Goal: Task Accomplishment & Management: Complete application form

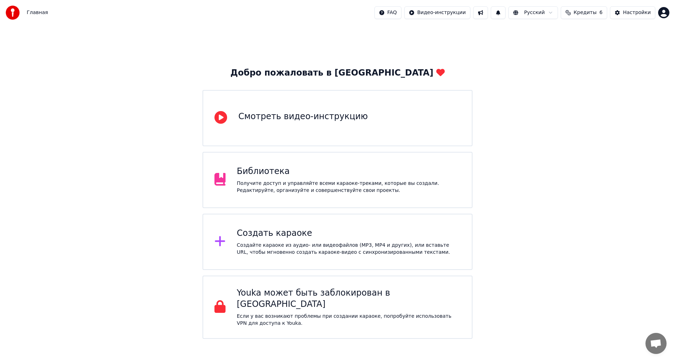
click at [263, 231] on div "Создать караоке" at bounding box center [349, 233] width 224 height 11
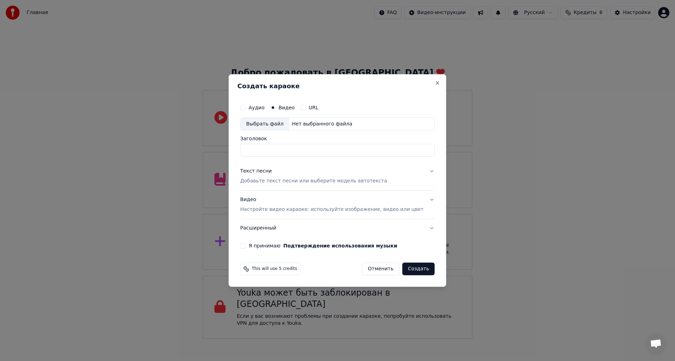
click at [271, 149] on input "Заголовок" at bounding box center [337, 150] width 194 height 13
click at [279, 123] on div "Выбрать файл" at bounding box center [265, 124] width 49 height 13
type input "**********"
click at [276, 183] on p "Добавьте текст песни или выберите модель автотекста" at bounding box center [313, 181] width 147 height 7
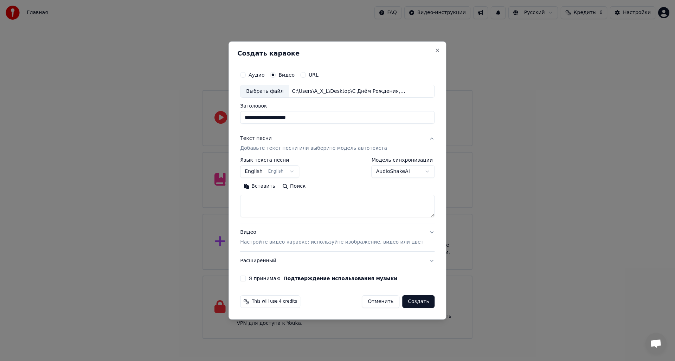
click at [264, 173] on button "English English" at bounding box center [269, 172] width 59 height 13
select select "**"
click at [271, 184] on button "Вставить" at bounding box center [259, 186] width 39 height 11
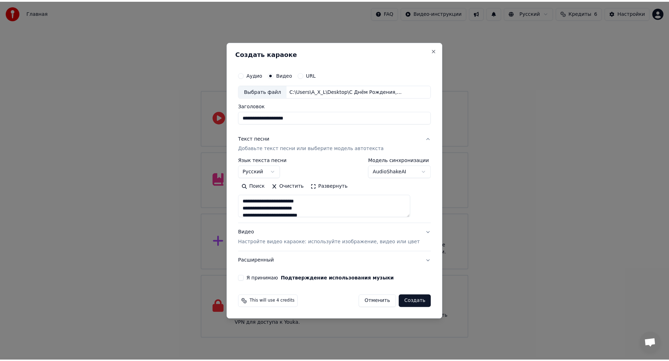
scroll to position [35, 0]
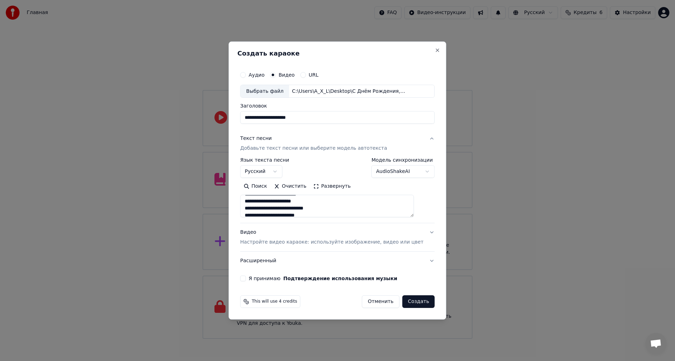
click at [278, 245] on p "Настройте видео караоке: используйте изображение, видео или цвет" at bounding box center [331, 242] width 183 height 7
type textarea "**********"
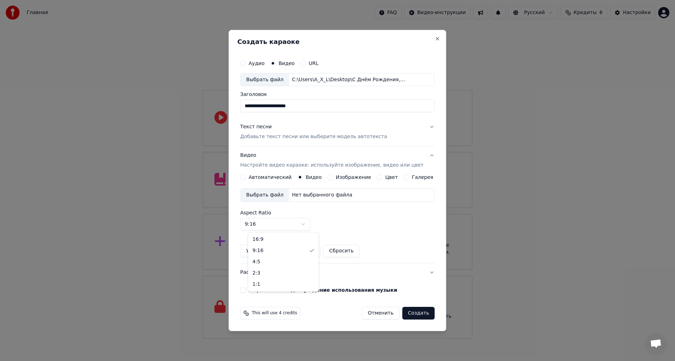
click at [302, 223] on body "Главная FAQ Видео-инструкции Русский Кредиты 6 Настройки Добро пожаловать в You…" at bounding box center [337, 169] width 675 height 339
click at [246, 292] on button "Я принимаю Подтверждение использования музыки" at bounding box center [243, 290] width 6 height 6
click at [412, 314] on button "Создать" at bounding box center [418, 313] width 32 height 13
click at [416, 313] on button "Создать" at bounding box center [418, 313] width 32 height 13
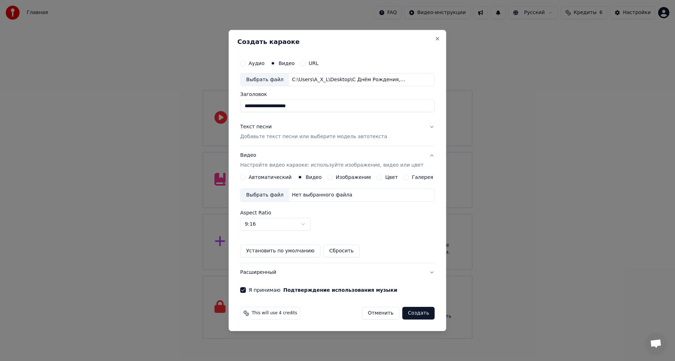
drag, startPoint x: 364, startPoint y: 38, endPoint x: 408, endPoint y: 39, distance: 43.6
click at [408, 39] on div "**********" at bounding box center [338, 181] width 218 height 302
drag, startPoint x: 373, startPoint y: 36, endPoint x: 366, endPoint y: 36, distance: 7.0
click at [366, 36] on div "**********" at bounding box center [338, 181] width 218 height 302
click at [335, 176] on div "Изображение" at bounding box center [349, 177] width 44 height 6
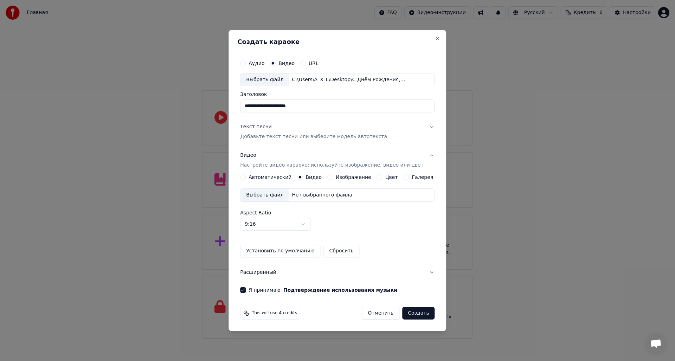
click at [344, 33] on div "**********" at bounding box center [338, 181] width 218 height 302
click at [411, 313] on button "Создать" at bounding box center [418, 313] width 32 height 13
drag, startPoint x: 334, startPoint y: 34, endPoint x: 339, endPoint y: 34, distance: 5.3
click at [339, 34] on div "**********" at bounding box center [338, 181] width 218 height 302
click at [262, 196] on div "Выбрать файл" at bounding box center [265, 195] width 49 height 13
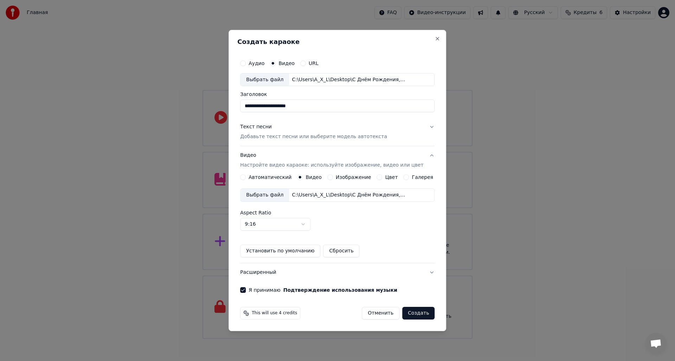
click at [411, 313] on button "Создать" at bounding box center [418, 313] width 32 height 13
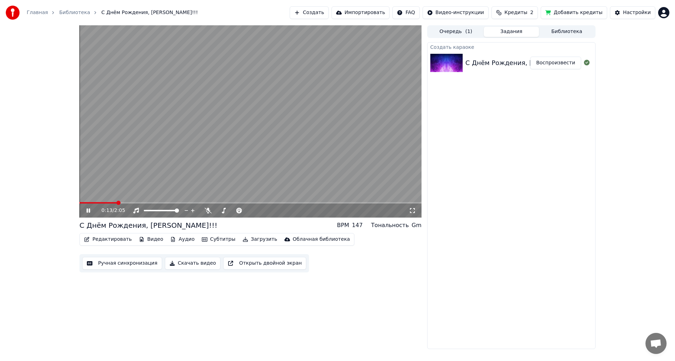
drag, startPoint x: 411, startPoint y: 210, endPoint x: 411, endPoint y: 218, distance: 8.1
click at [411, 210] on icon at bounding box center [412, 211] width 7 height 6
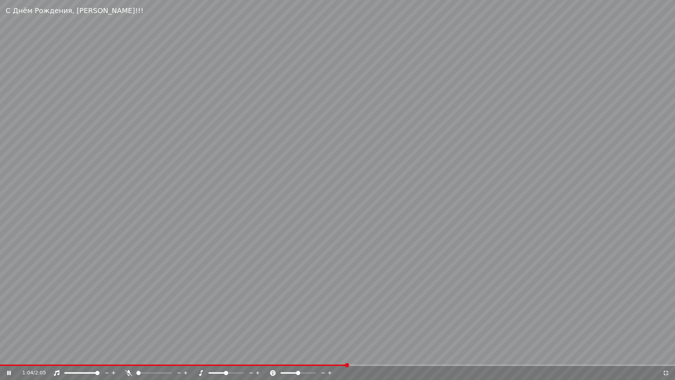
click at [666, 361] on icon at bounding box center [665, 373] width 7 height 6
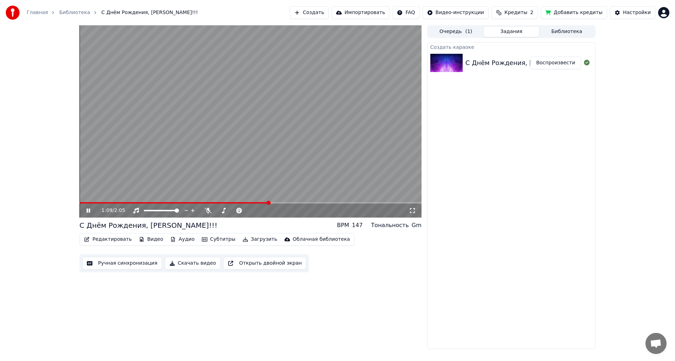
click at [180, 260] on button "Скачать видео" at bounding box center [193, 263] width 56 height 13
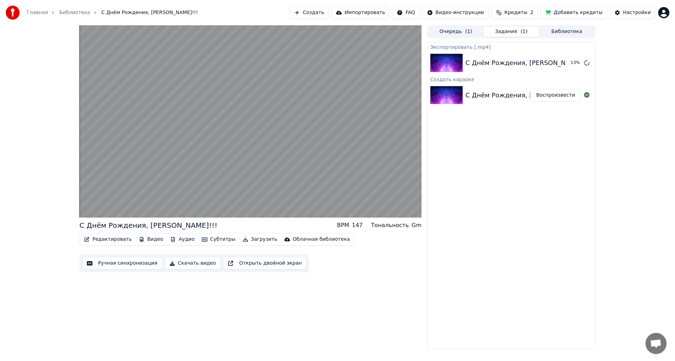
click at [262, 264] on button "Открыть двойной экран" at bounding box center [264, 263] width 83 height 13
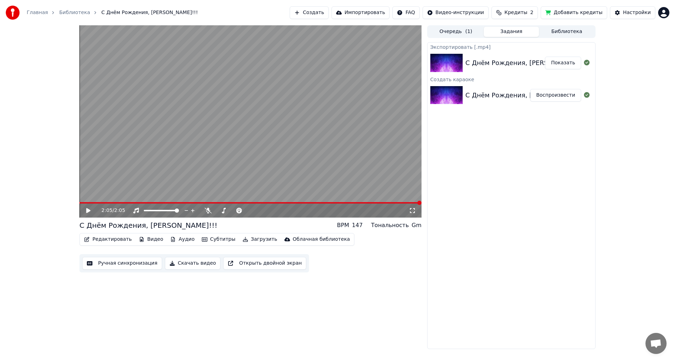
click at [561, 63] on button "Показать" at bounding box center [563, 63] width 36 height 13
click at [10, 12] on img at bounding box center [13, 13] width 14 height 14
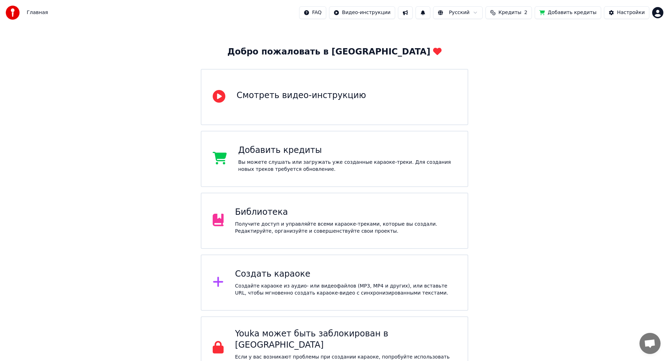
scroll to position [33, 0]
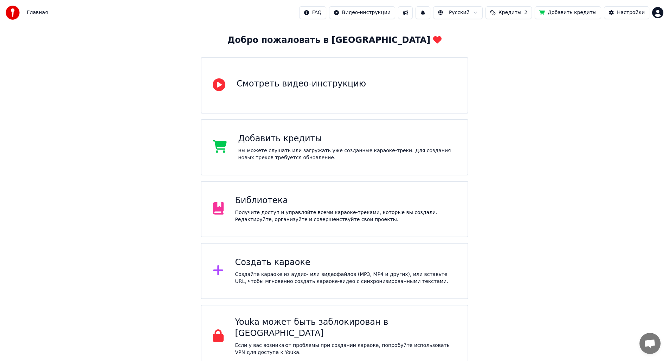
click at [658, 13] on html "Главная FAQ Видео-инструкции Русский Кредиты 2 Добавить кредиты Настройки Добро…" at bounding box center [334, 167] width 669 height 401
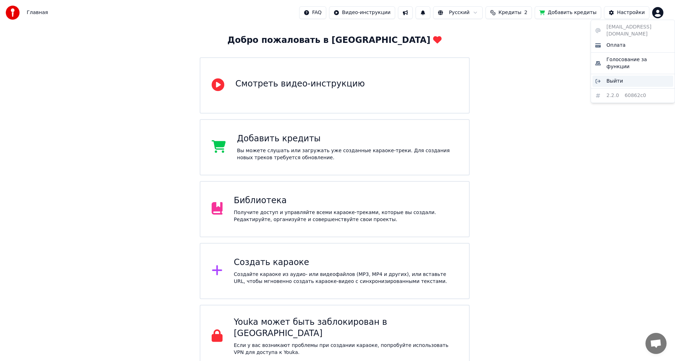
click at [618, 78] on span "Выйти" at bounding box center [615, 81] width 17 height 7
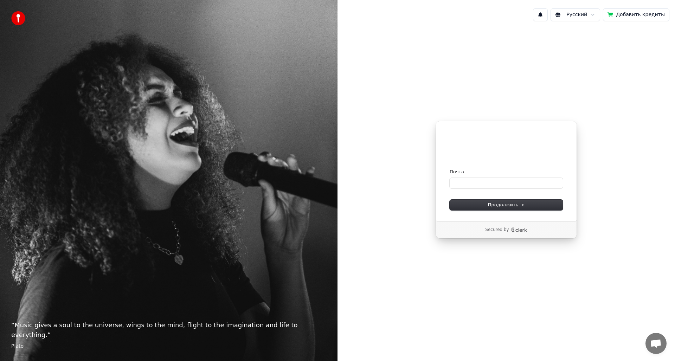
click at [590, 109] on div "Продолжить с помощью Google или Почта Продолжить Secured by" at bounding box center [507, 180] width 338 height 306
click at [475, 185] on input "Почта" at bounding box center [506, 183] width 113 height 11
click at [517, 183] on input "Почта" at bounding box center [506, 183] width 113 height 11
click at [523, 205] on icon at bounding box center [523, 205] width 1 height 2
click at [502, 183] on input "Почта" at bounding box center [506, 183] width 113 height 11
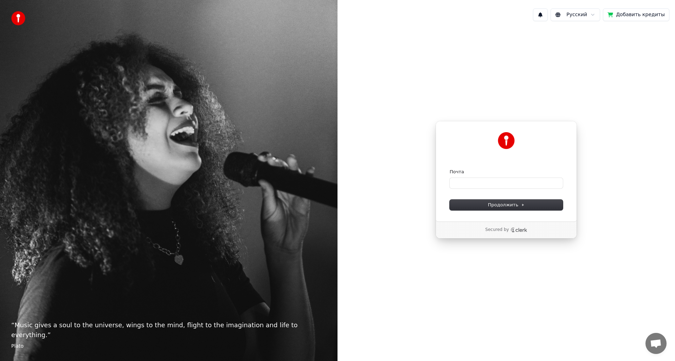
click at [229, 204] on div "“ Music gives a soul to the universe, wings to the mind, flight to the imaginat…" at bounding box center [169, 180] width 338 height 361
click at [18, 20] on img at bounding box center [18, 18] width 14 height 14
click at [506, 137] on img at bounding box center [506, 140] width 17 height 17
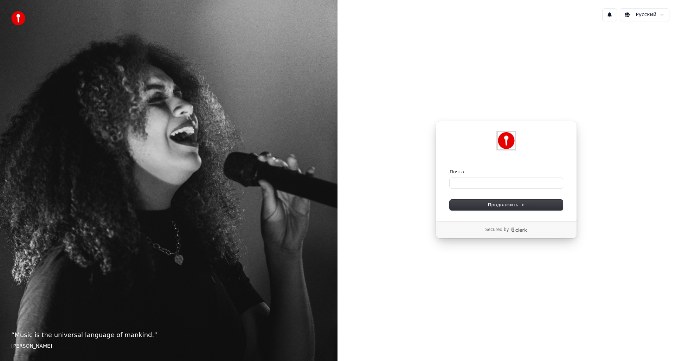
click at [509, 143] on img at bounding box center [506, 140] width 17 height 17
click at [480, 180] on input "Почта" at bounding box center [506, 183] width 113 height 11
click at [482, 201] on button "Продолжить" at bounding box center [506, 205] width 113 height 11
click at [472, 181] on input "Почта" at bounding box center [506, 183] width 113 height 11
type input "*"
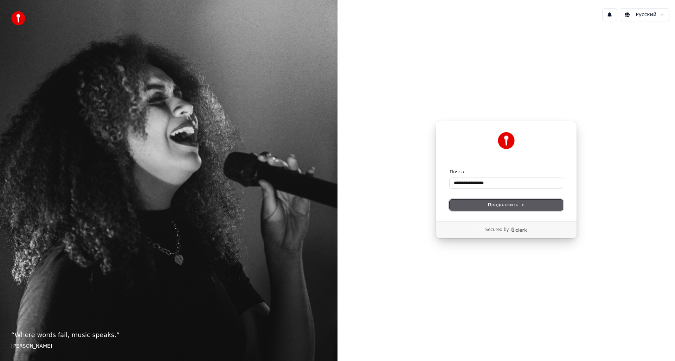
click at [510, 206] on span "Продолжить" at bounding box center [506, 205] width 37 height 6
type input "**********"
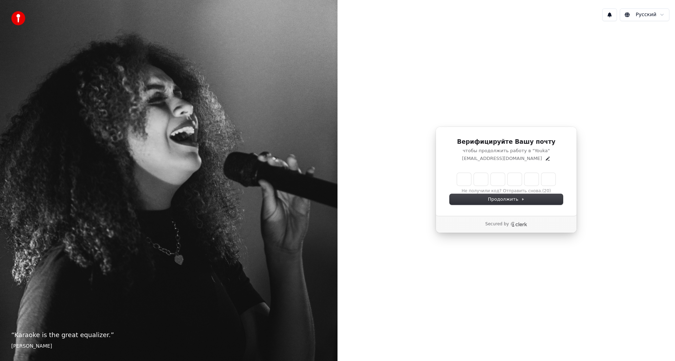
click at [466, 180] on input "Enter verification code" at bounding box center [506, 179] width 98 height 13
type input "******"
